Goal: Task Accomplishment & Management: Use online tool/utility

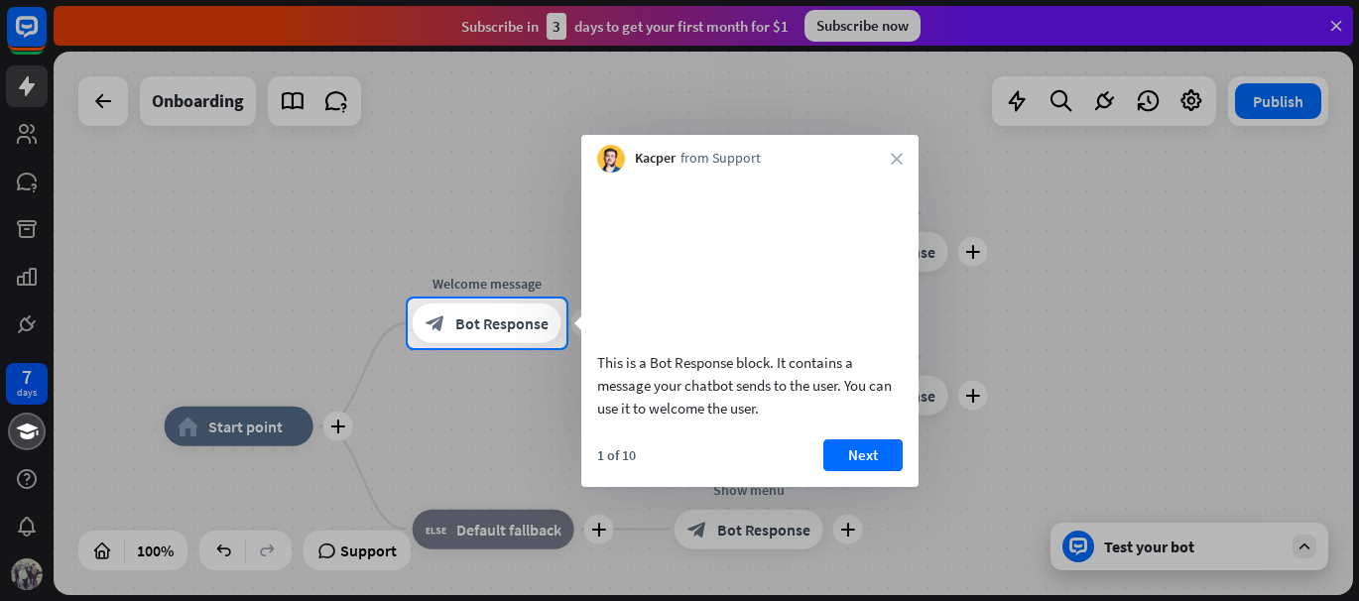
click at [1332, 28] on div at bounding box center [679, 149] width 1359 height 299
click at [1332, 19] on div at bounding box center [679, 149] width 1359 height 299
click at [1336, 26] on div at bounding box center [679, 149] width 1359 height 299
click at [109, 105] on div at bounding box center [679, 149] width 1359 height 299
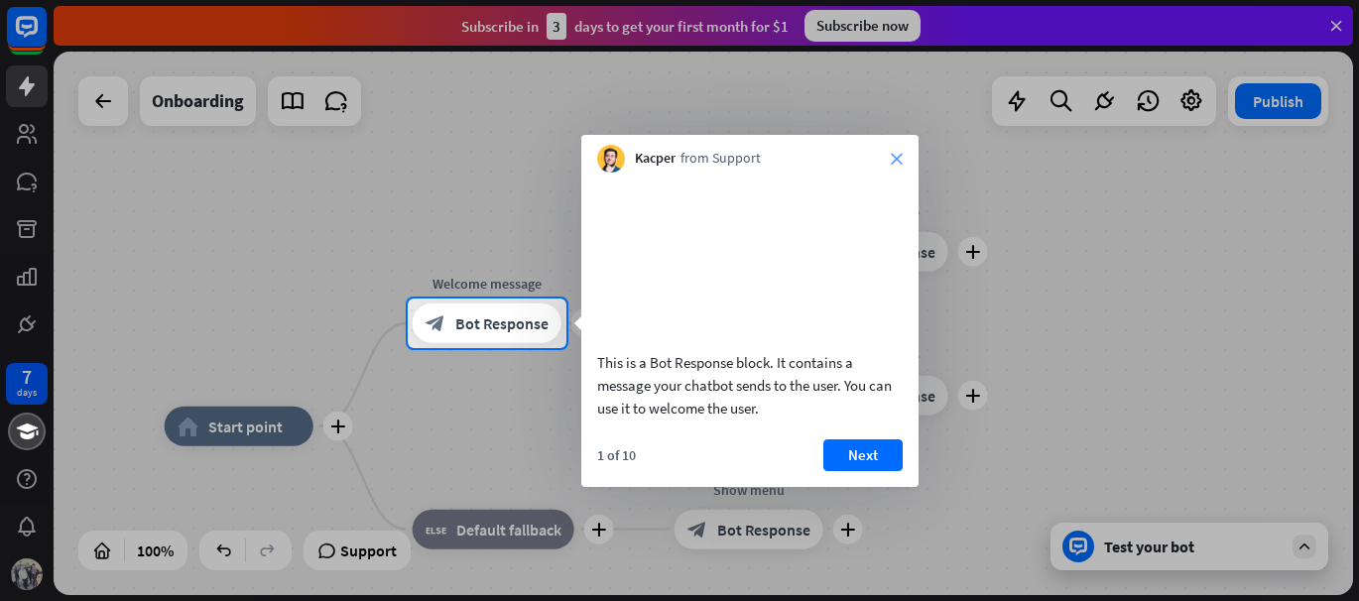
click at [894, 156] on icon "close" at bounding box center [897, 159] width 12 height 12
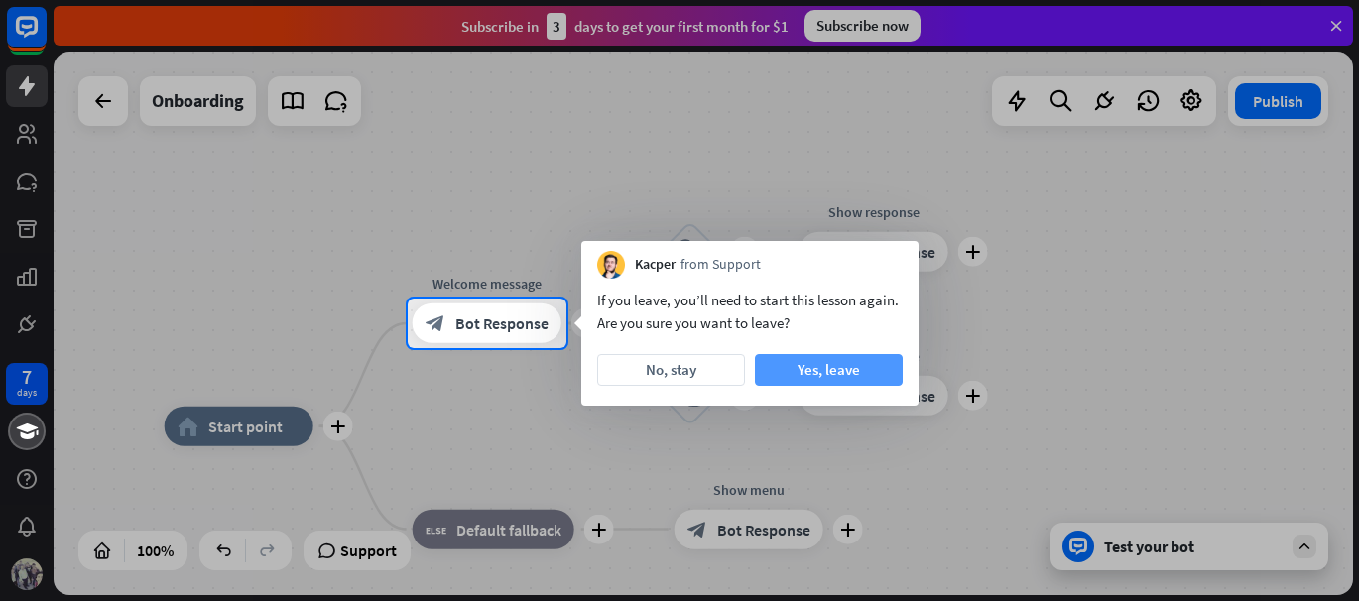
click at [818, 366] on button "Yes, leave" at bounding box center [829, 370] width 148 height 32
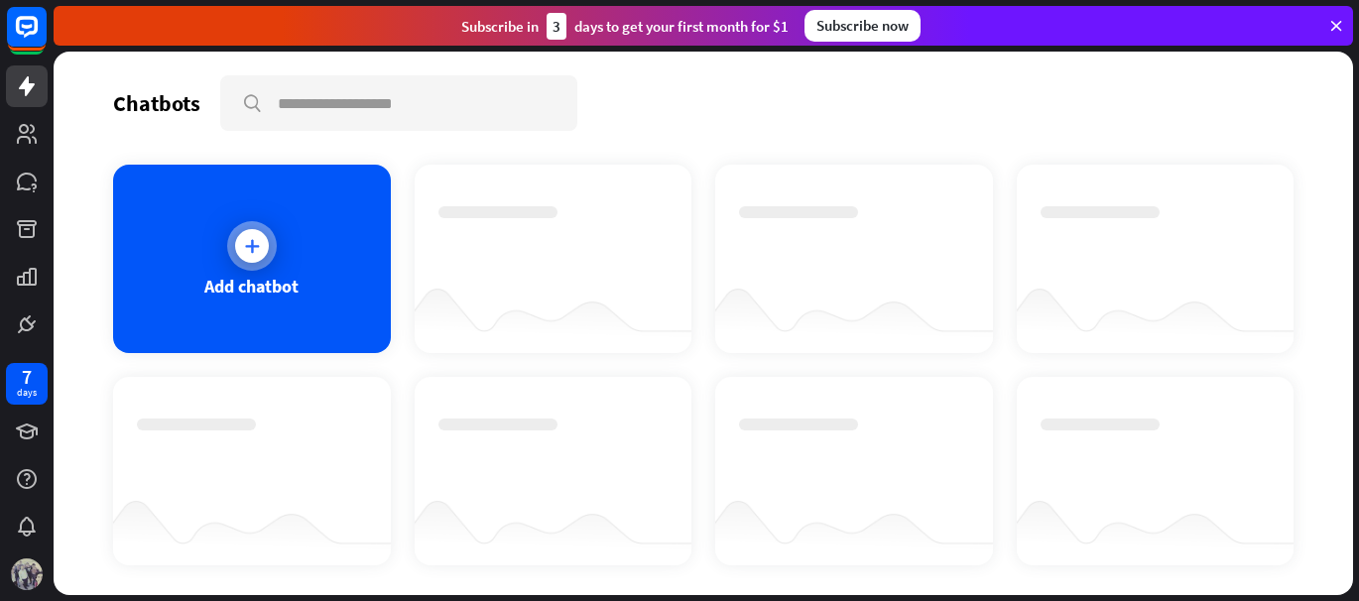
click at [251, 244] on icon at bounding box center [252, 246] width 20 height 20
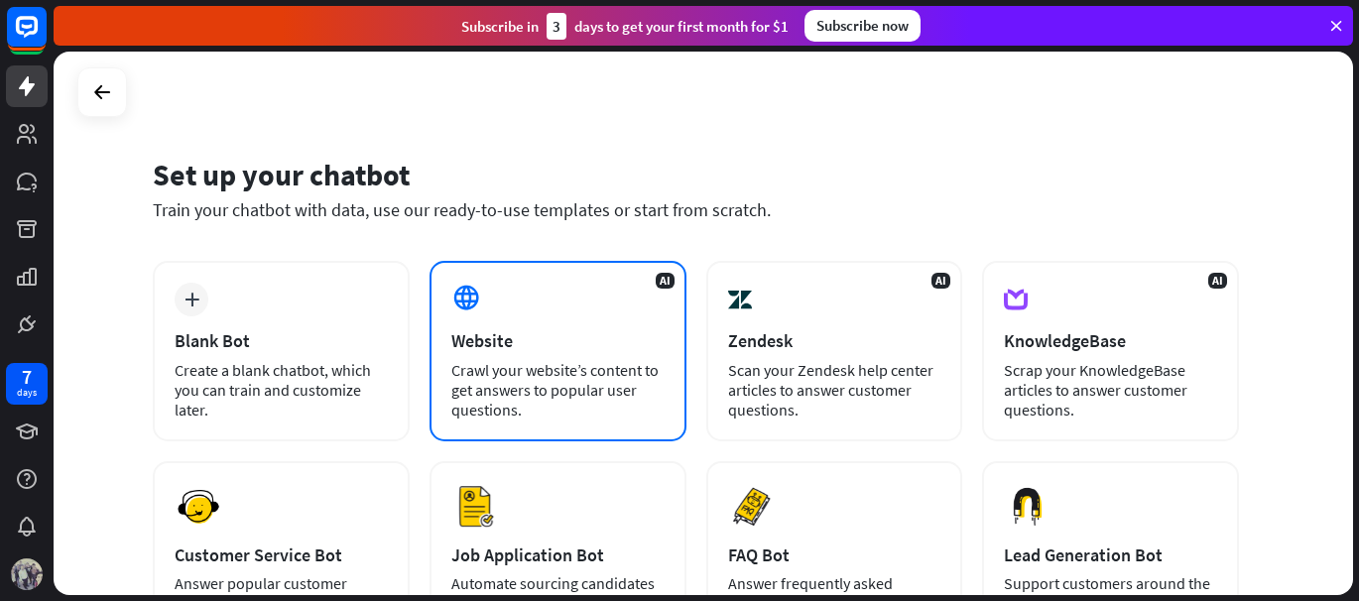
click at [465, 297] on icon at bounding box center [466, 298] width 30 height 30
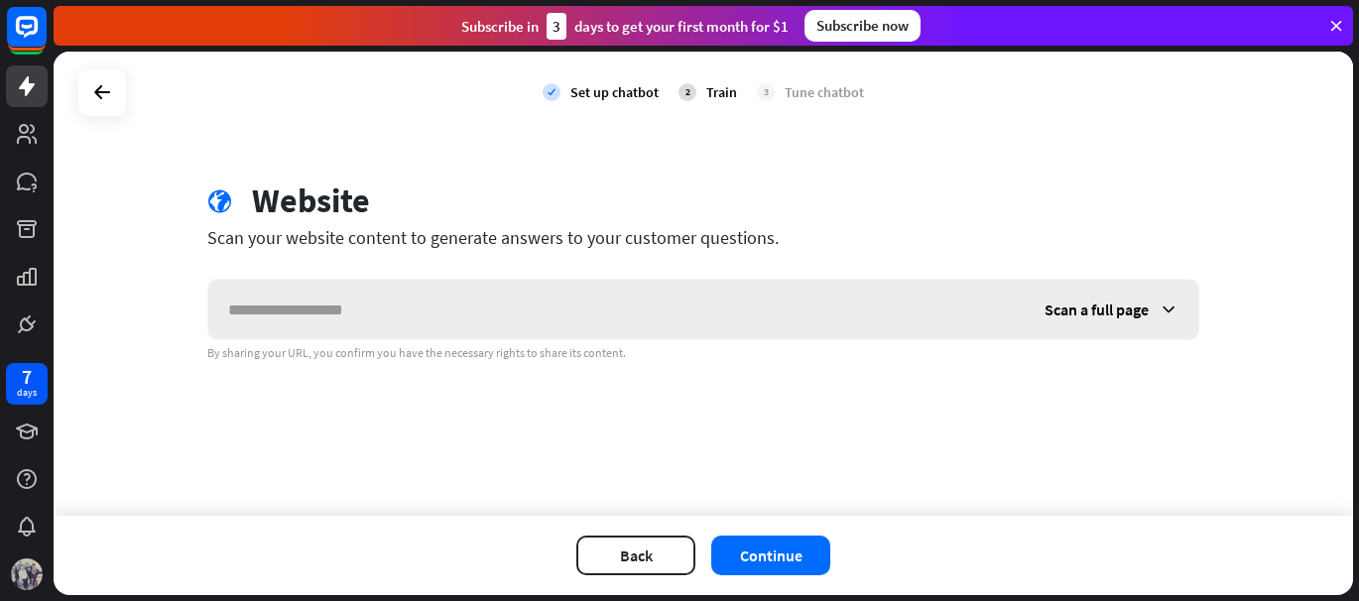
click at [1178, 300] on icon at bounding box center [1169, 310] width 20 height 20
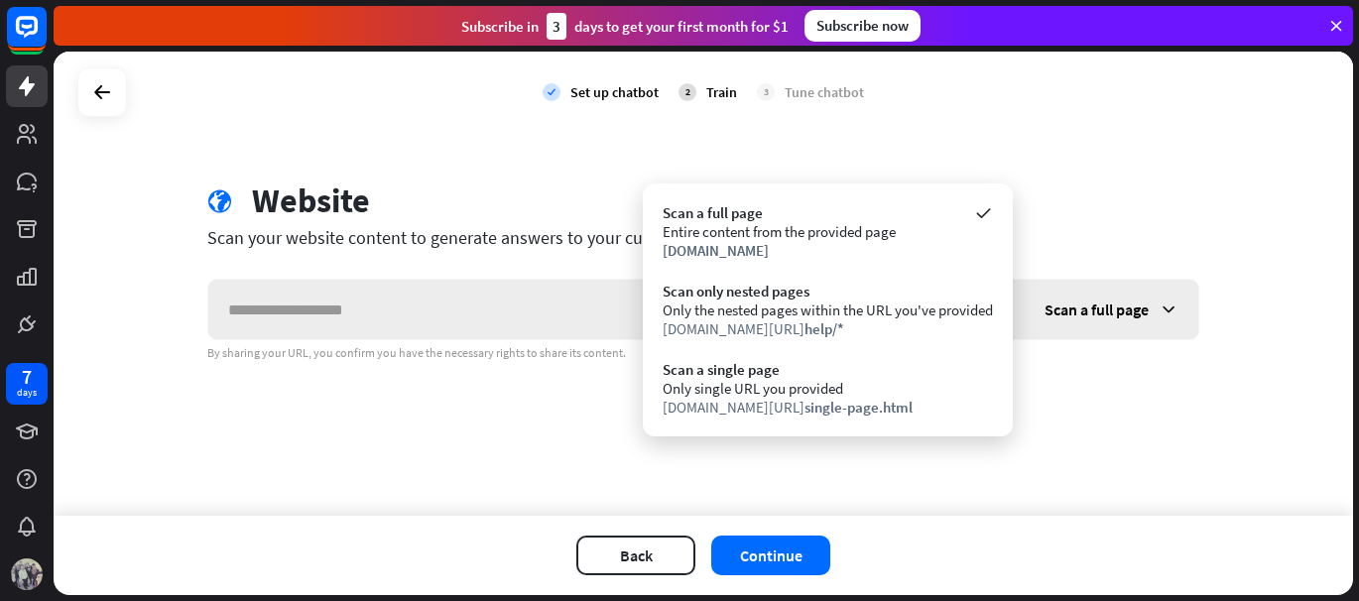
click at [1177, 300] on icon at bounding box center [1169, 310] width 20 height 20
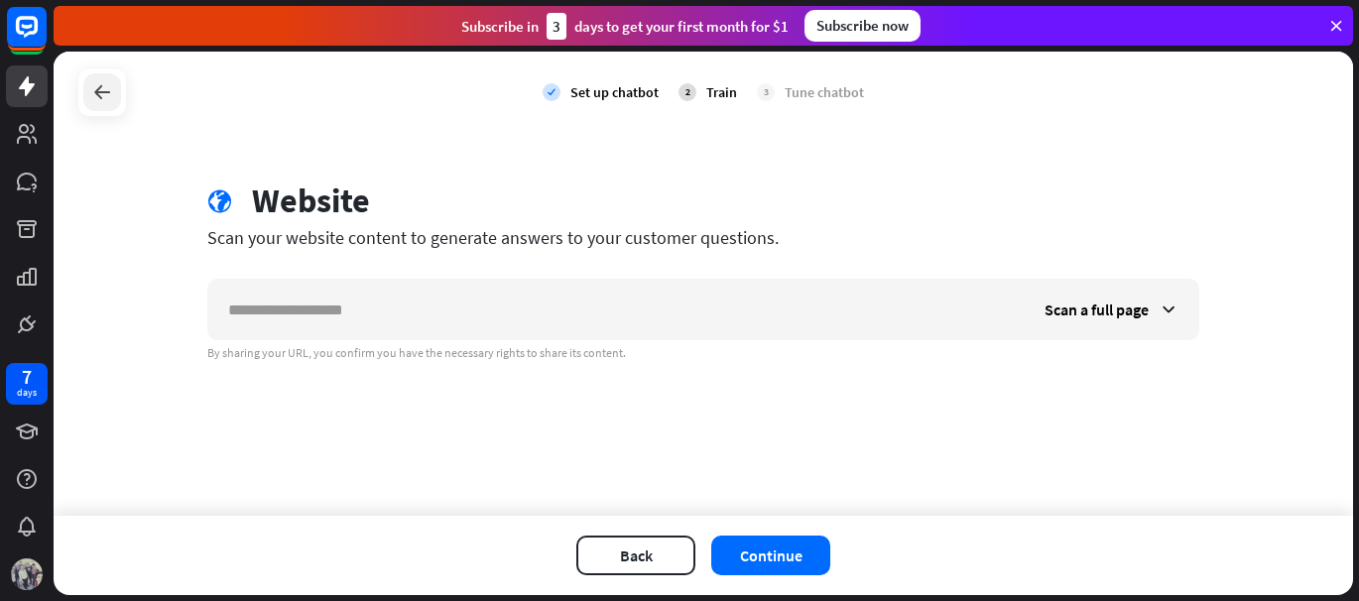
click at [102, 94] on icon at bounding box center [102, 92] width 24 height 24
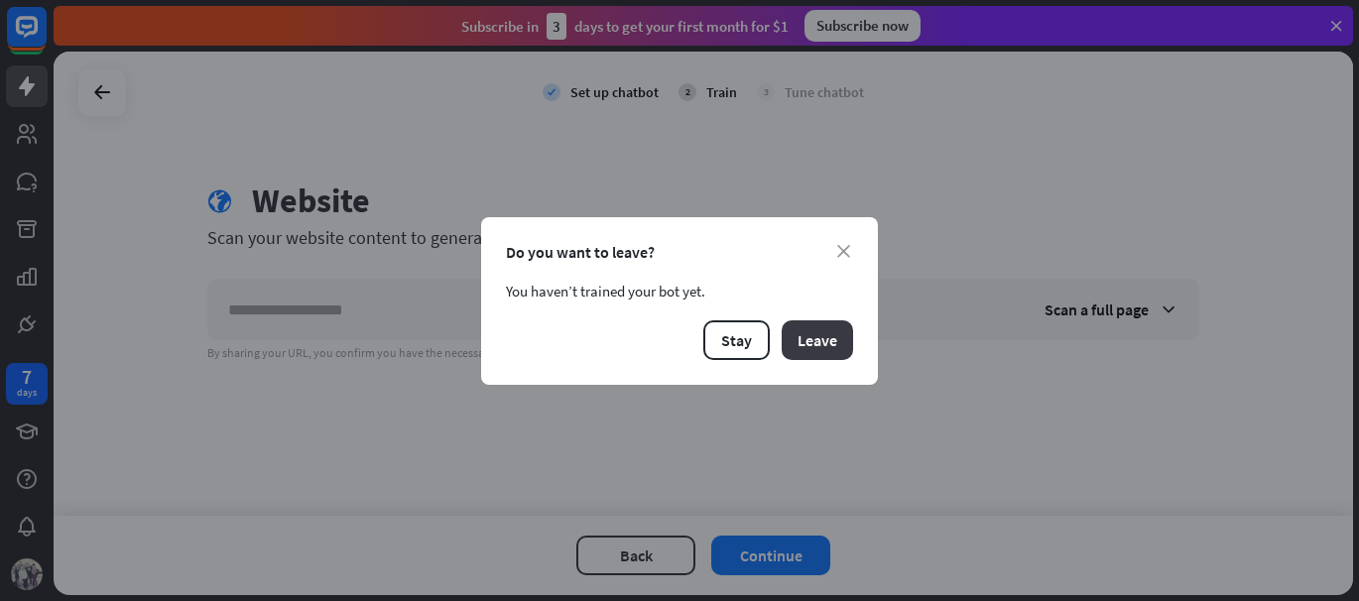
click at [810, 334] on button "Leave" at bounding box center [817, 340] width 71 height 40
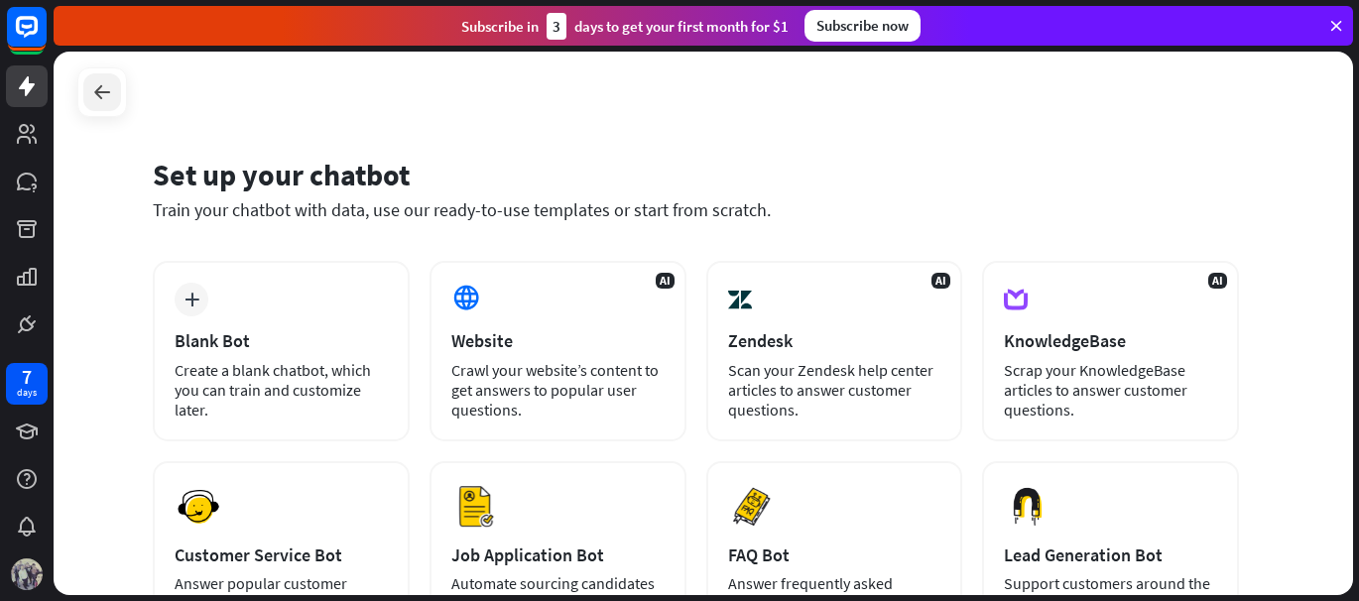
click at [94, 98] on icon at bounding box center [102, 92] width 24 height 24
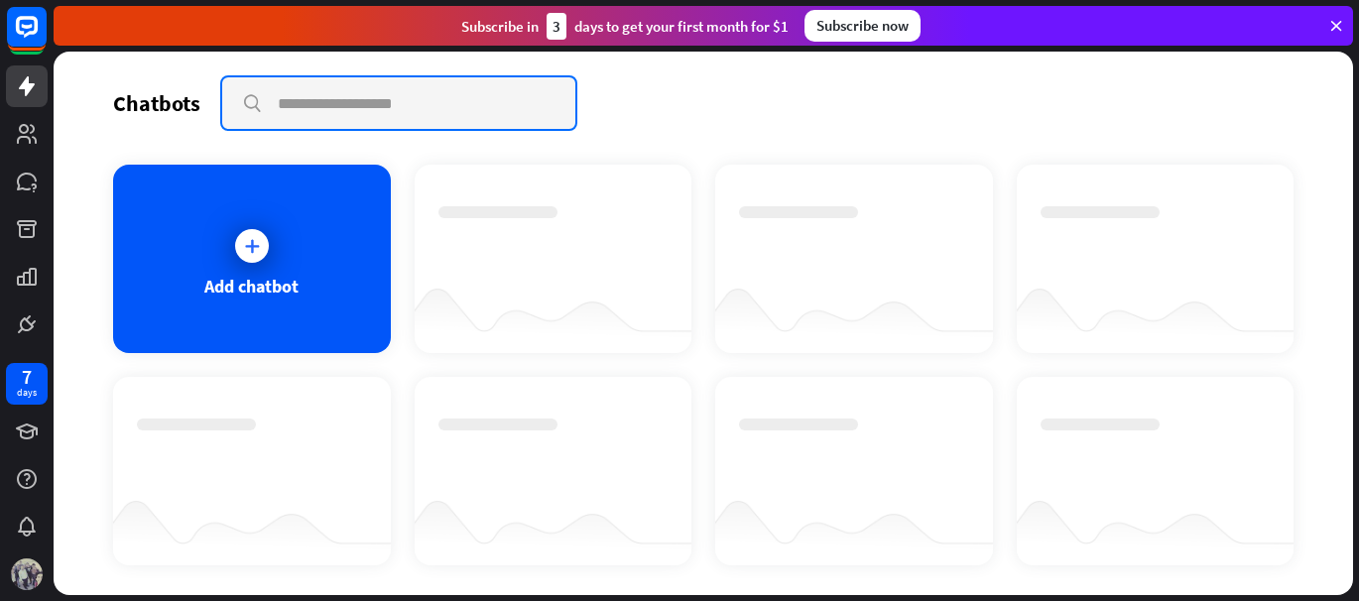
click at [258, 109] on input "text" at bounding box center [398, 103] width 353 height 52
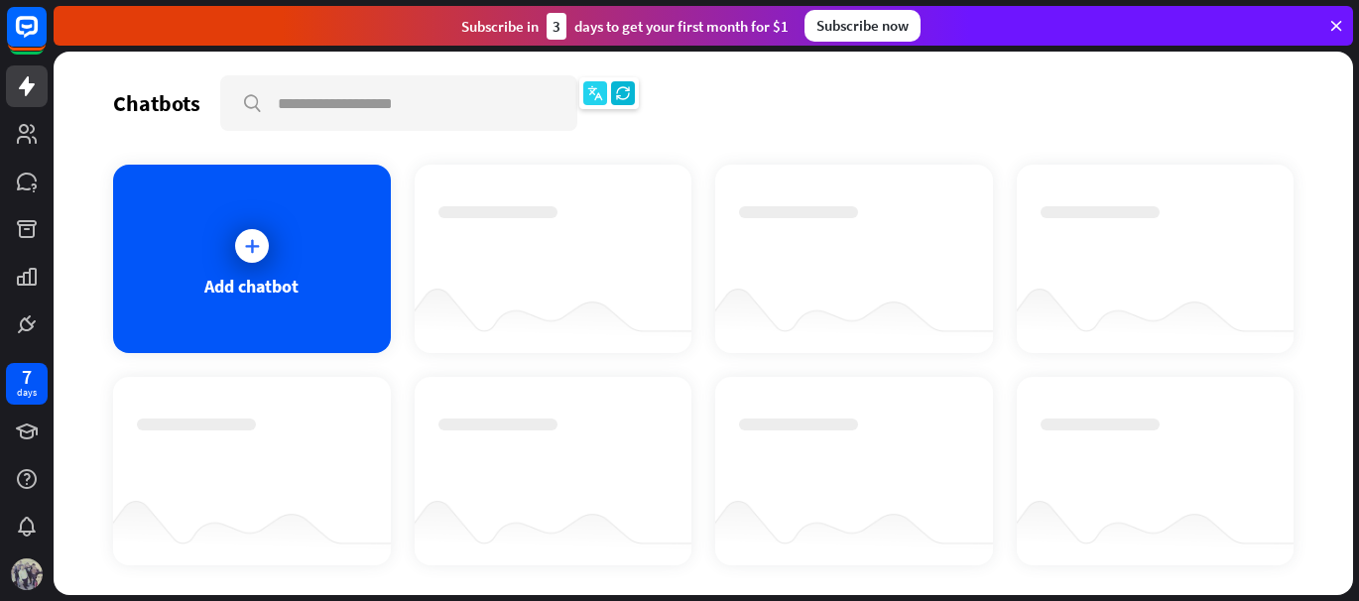
click at [598, 99] on icon at bounding box center [595, 93] width 16 height 16
click at [623, 94] on icon at bounding box center [623, 93] width 16 height 16
click at [630, 94] on div "Chatbots search" at bounding box center [703, 103] width 1181 height 56
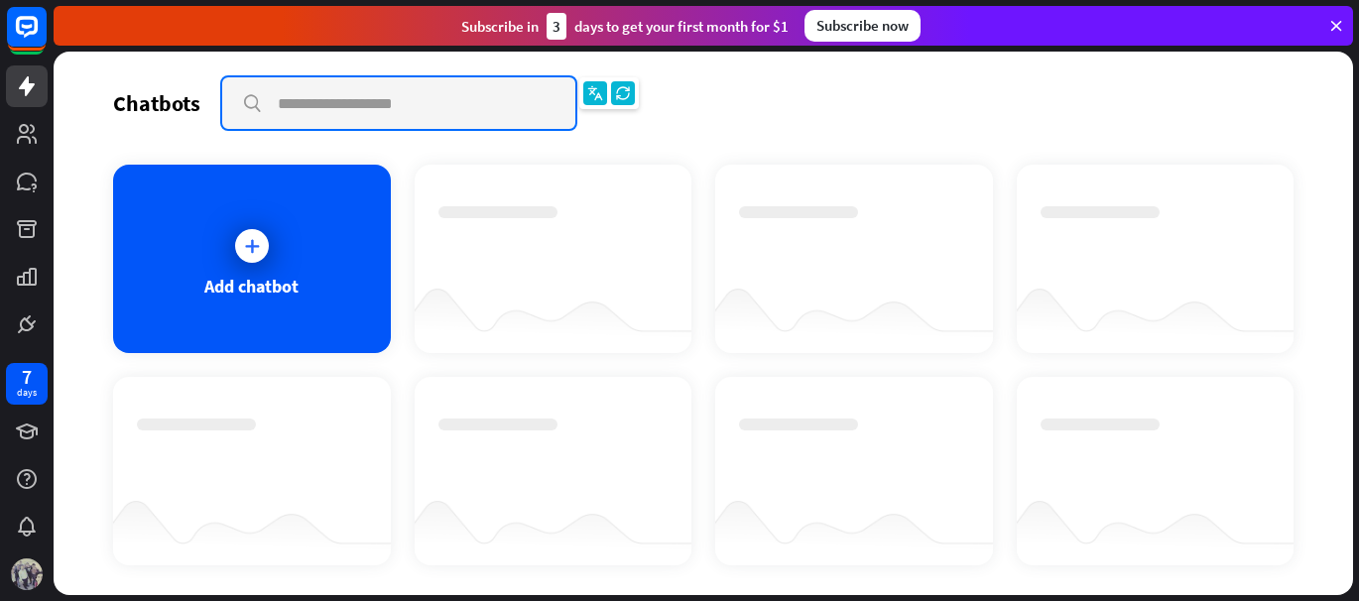
click at [536, 107] on input "text" at bounding box center [398, 103] width 353 height 52
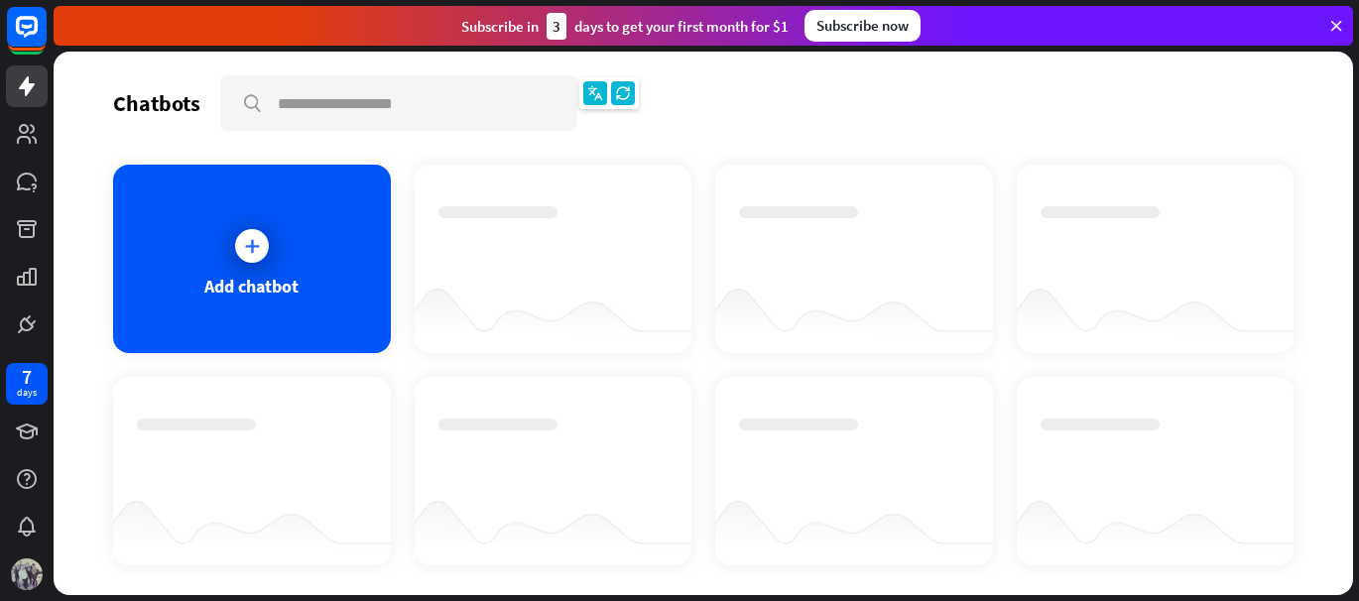
click at [146, 93] on div "Chatbots" at bounding box center [156, 103] width 87 height 28
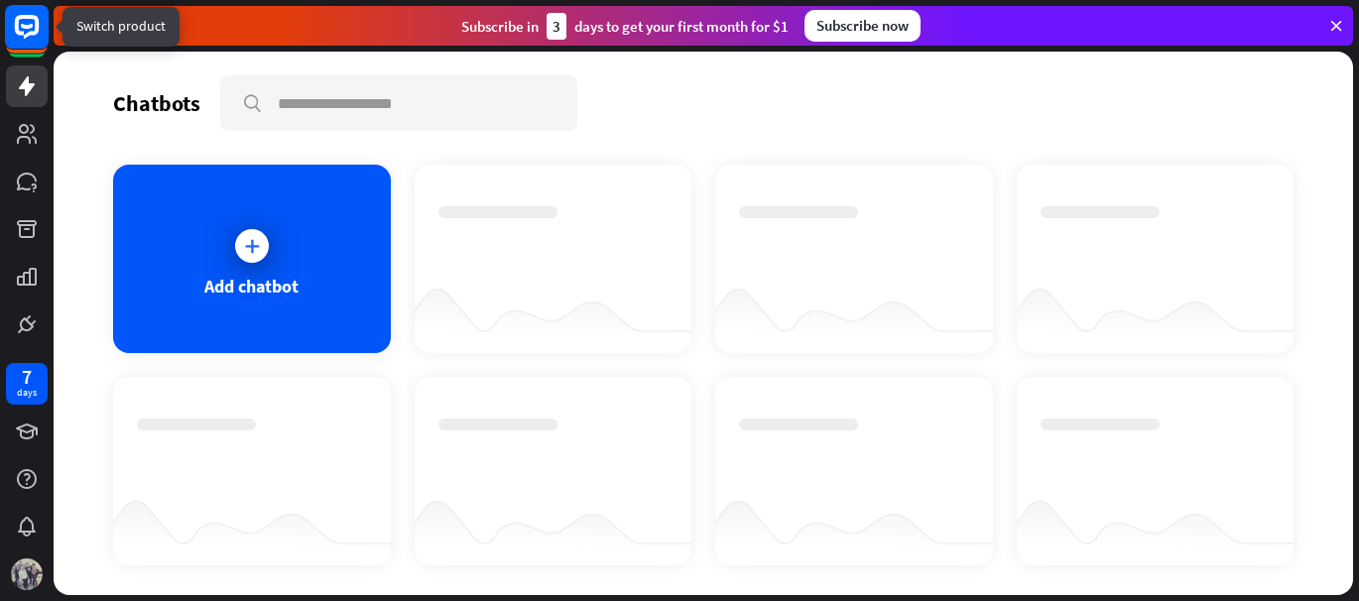
click at [24, 25] on icon at bounding box center [27, 26] width 12 height 5
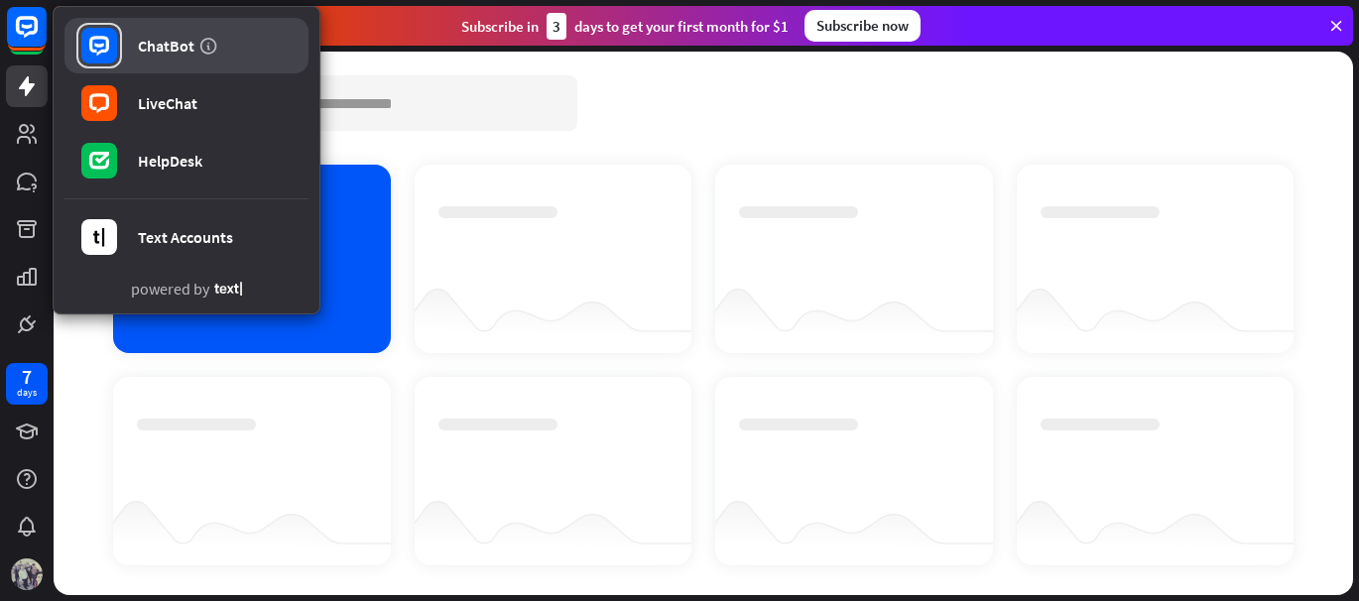
click at [152, 41] on div "ChatBot" at bounding box center [166, 46] width 57 height 20
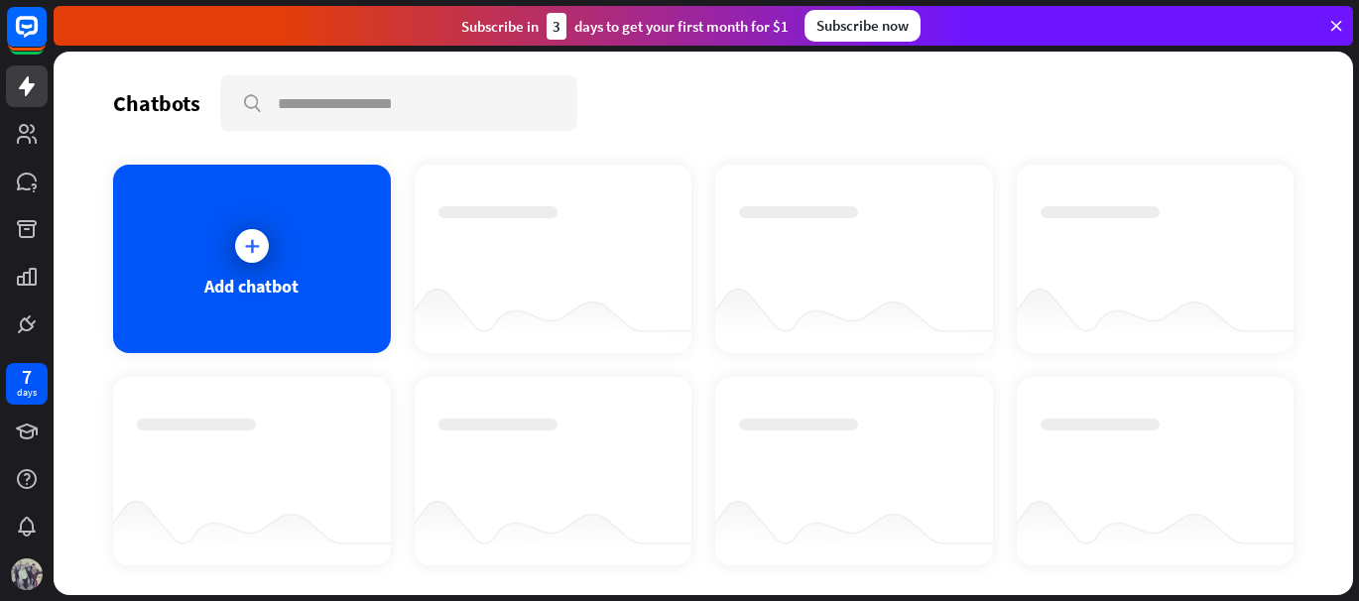
click at [1340, 20] on icon at bounding box center [1336, 26] width 18 height 18
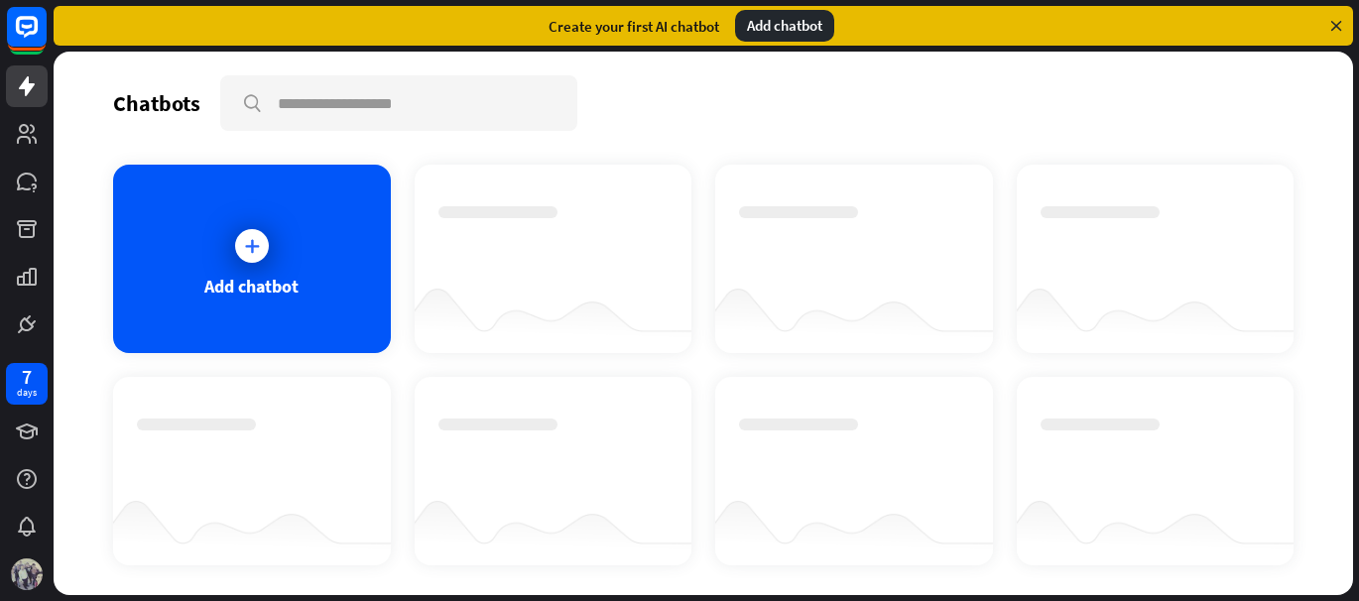
click at [1340, 20] on icon at bounding box center [1336, 26] width 18 height 18
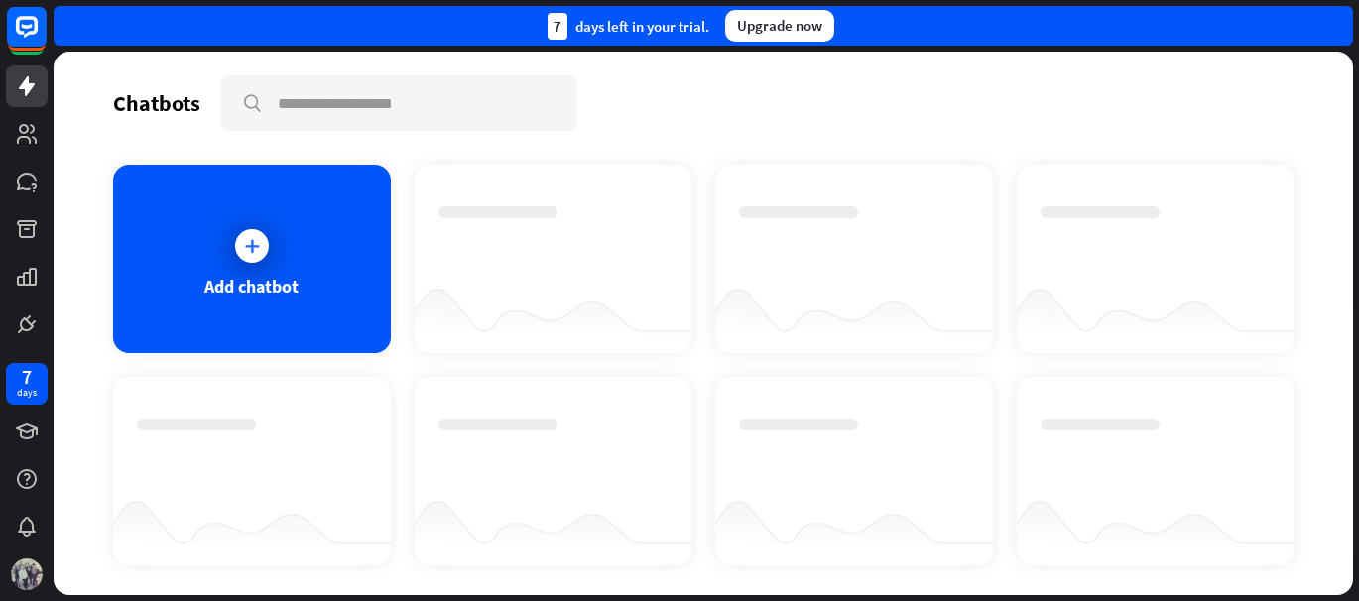
click at [1340, 20] on div "7 days left in your trial. Upgrade now" at bounding box center [704, 26] width 1300 height 40
click at [1339, 20] on div "7 days left in your trial. Upgrade now" at bounding box center [704, 26] width 1300 height 40
